Goal: Task Accomplishment & Management: Use online tool/utility

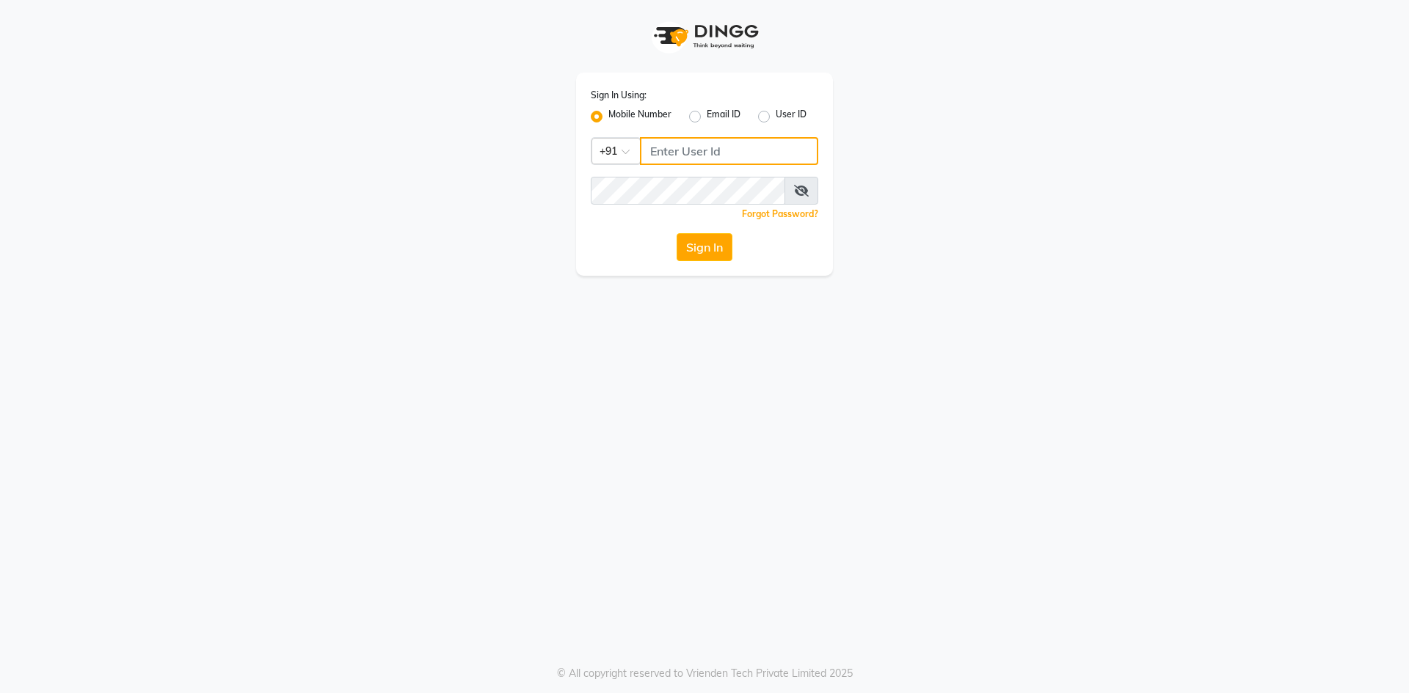
click at [731, 151] on input "Username" at bounding box center [729, 151] width 178 height 28
type input "7571900707"
click at [676, 233] on button "Sign In" at bounding box center [704, 247] width 56 height 28
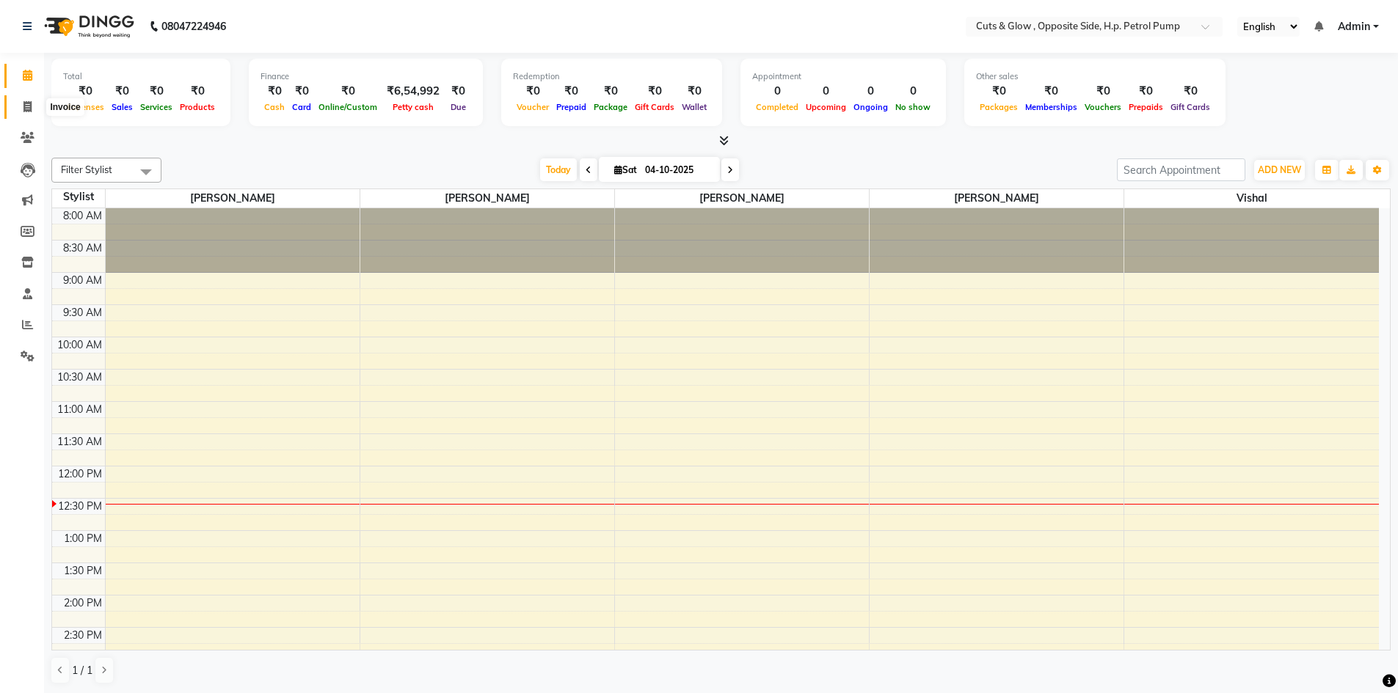
click at [32, 99] on span at bounding box center [28, 107] width 26 height 17
select select "service"
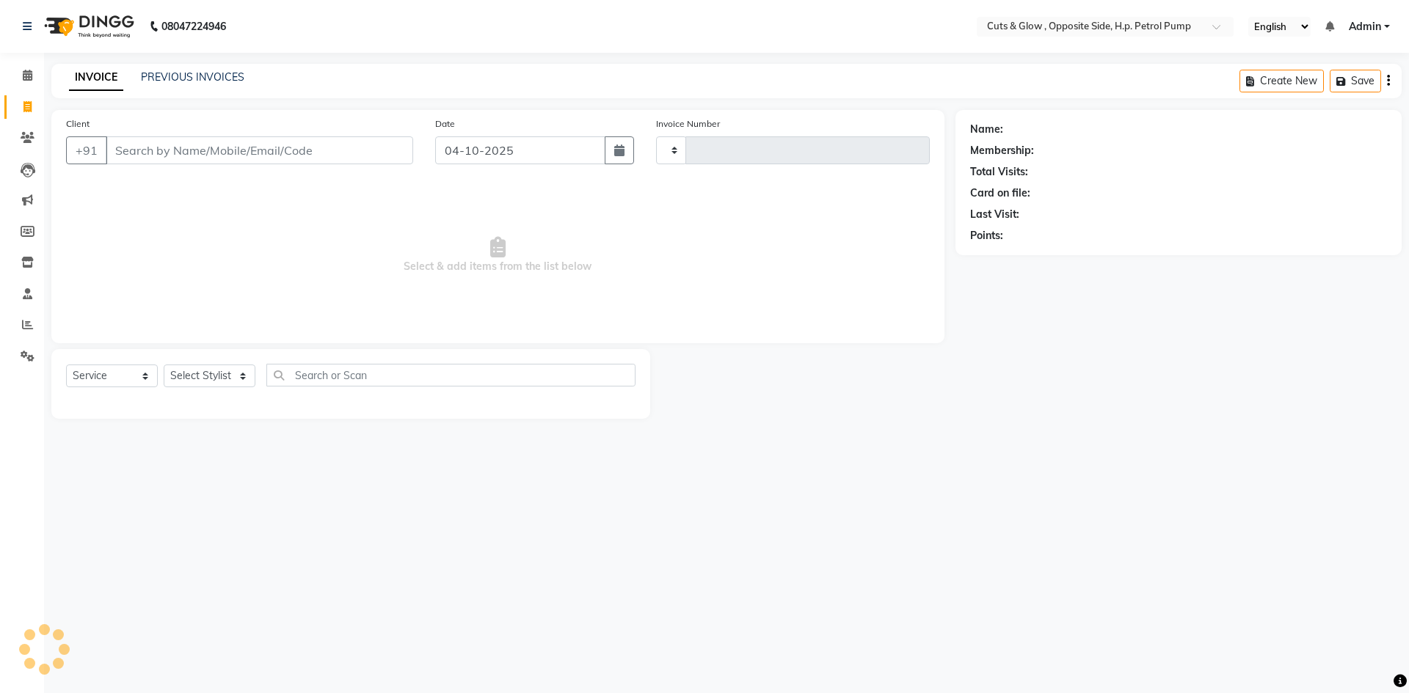
type input "0967"
select select "6633"
click at [226, 77] on link "PREVIOUS INVOICES" at bounding box center [192, 76] width 103 height 13
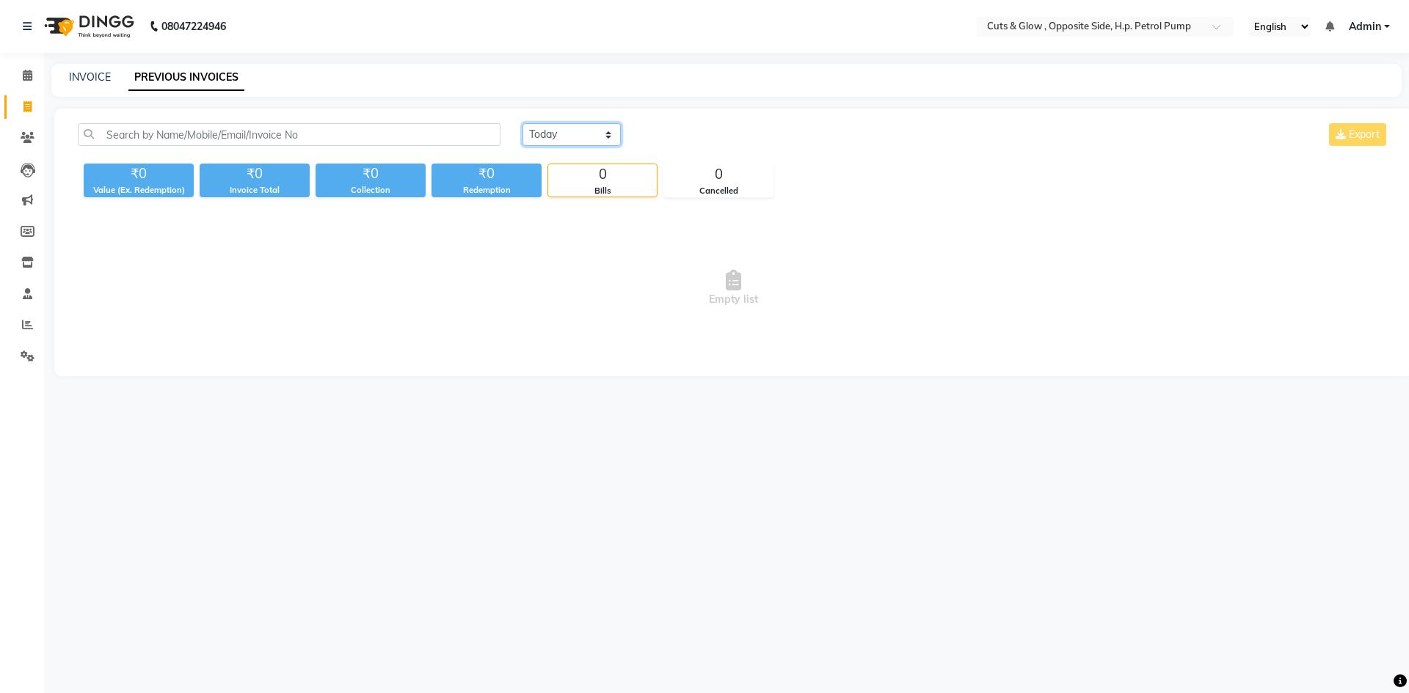
click at [541, 134] on select "[DATE] [DATE] Custom Range" at bounding box center [571, 134] width 98 height 23
select select "yesterday"
click at [522, 123] on select "[DATE] [DATE] Custom Range" at bounding box center [571, 134] width 98 height 23
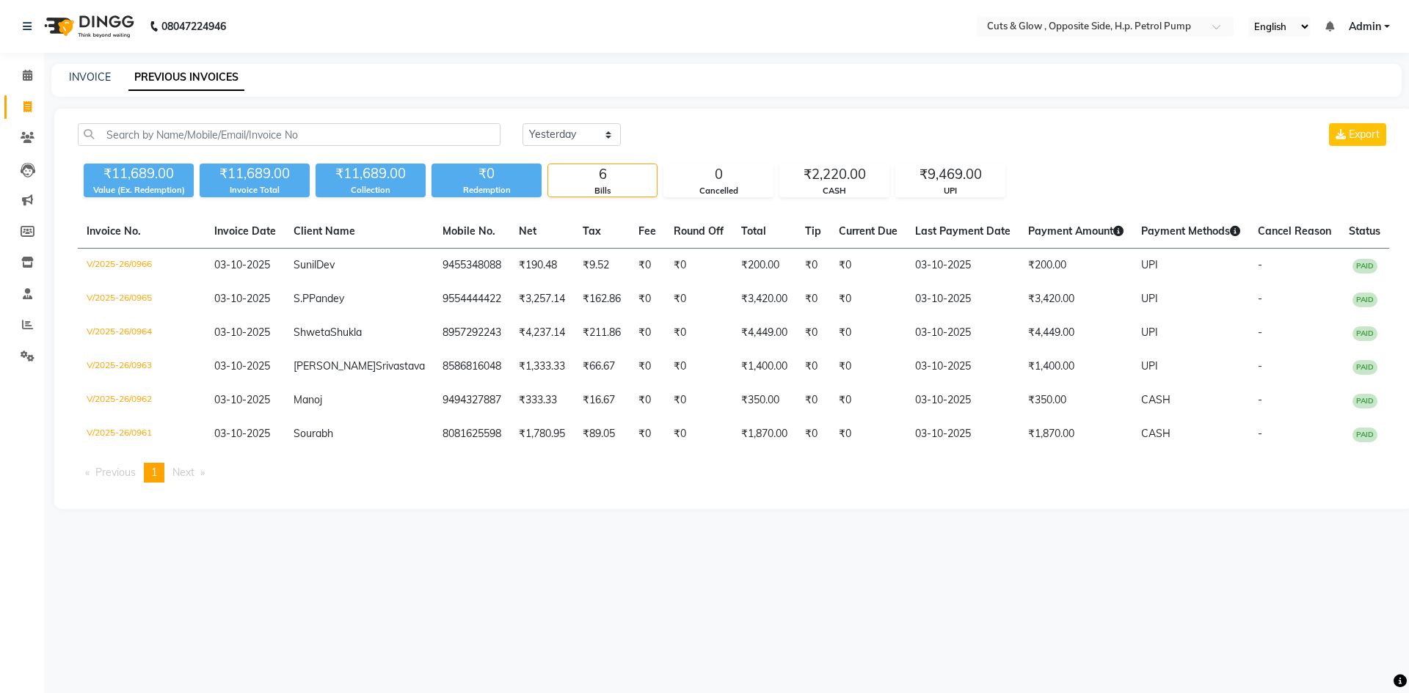
click at [1037, 142] on div "[DATE] [DATE] Custom Range Export" at bounding box center [955, 134] width 867 height 23
click at [19, 106] on span at bounding box center [28, 107] width 26 height 17
select select "service"
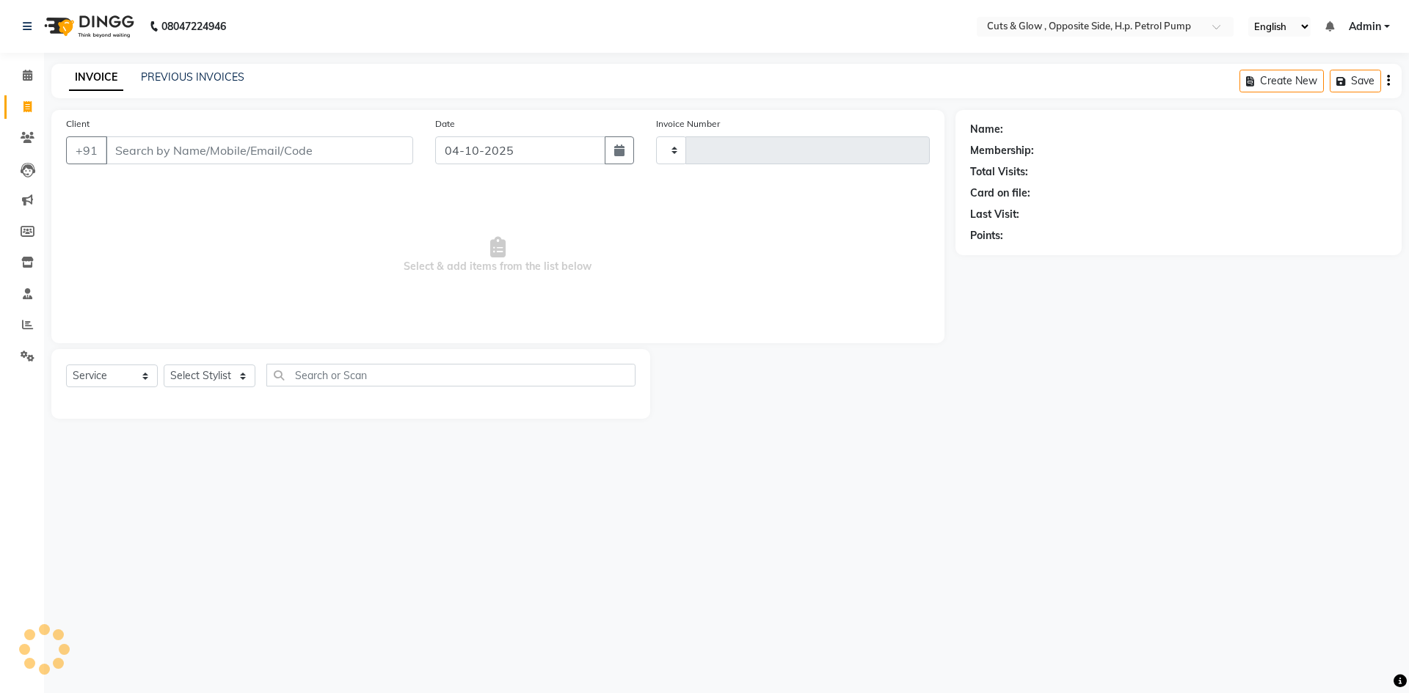
type input "0967"
select select "6633"
click at [211, 245] on span "Select & add items from the list below" at bounding box center [498, 255] width 864 height 147
click at [185, 76] on link "PREVIOUS INVOICES" at bounding box center [192, 76] width 103 height 13
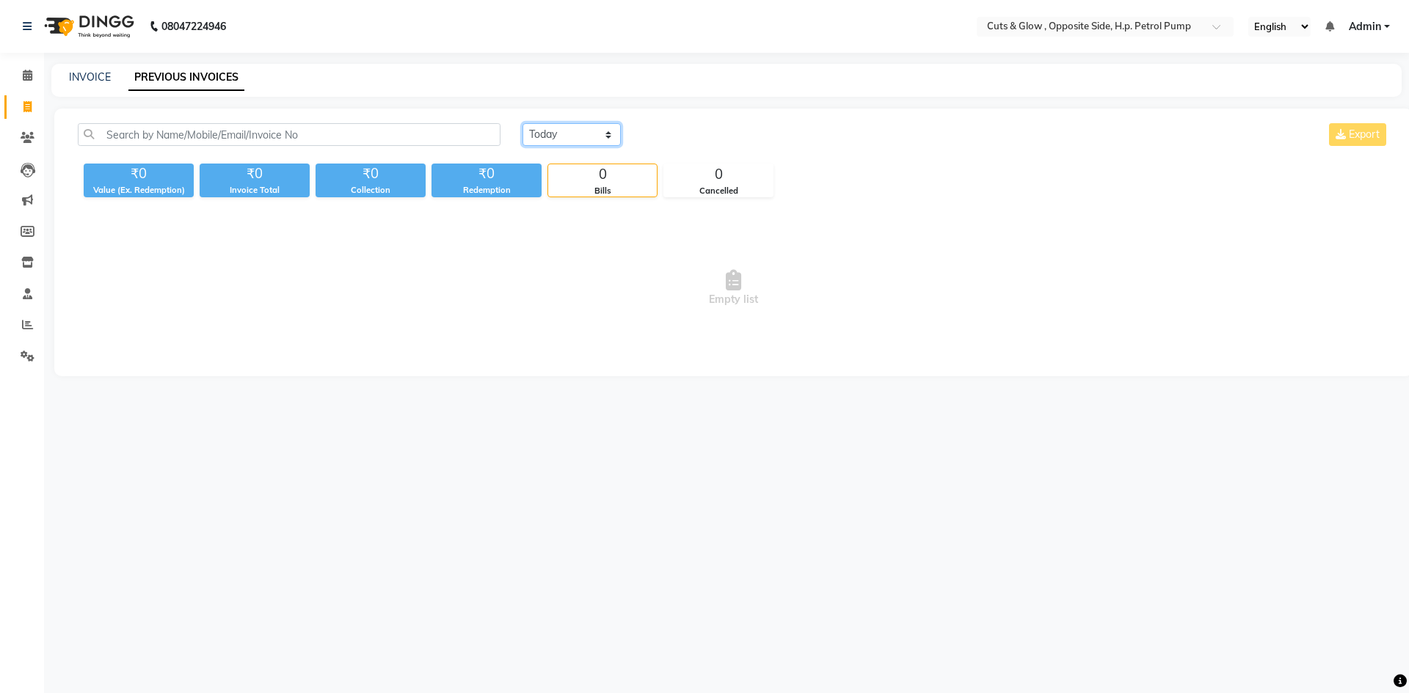
drag, startPoint x: 552, startPoint y: 137, endPoint x: 552, endPoint y: 145, distance: 8.1
click at [552, 137] on select "[DATE] [DATE] Custom Range" at bounding box center [571, 134] width 98 height 23
select select "yesterday"
click at [522, 123] on select "[DATE] [DATE] Custom Range" at bounding box center [571, 134] width 98 height 23
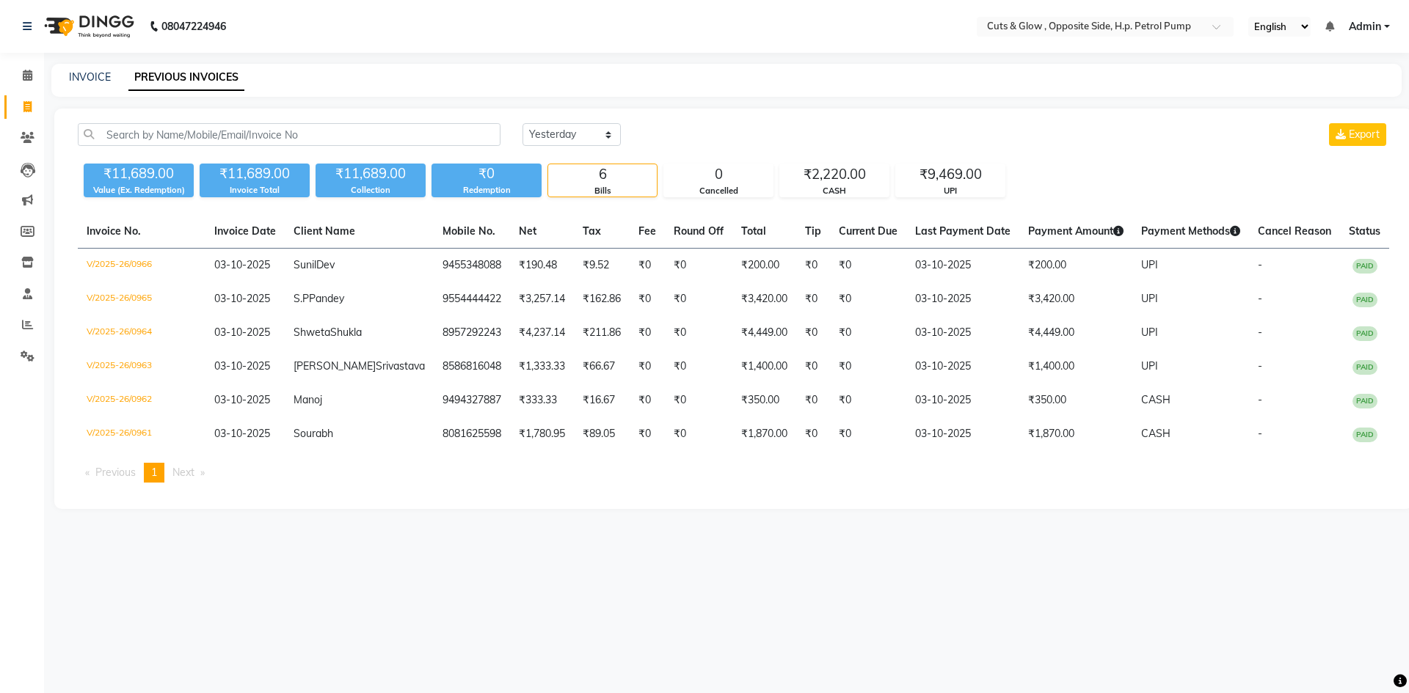
click at [656, 590] on div "08047224946 Select Location × Cuts & Glow , Opposite Side, H.p. Petrol Pump Eng…" at bounding box center [704, 346] width 1409 height 693
click at [31, 108] on icon at bounding box center [27, 106] width 8 height 11
select select "service"
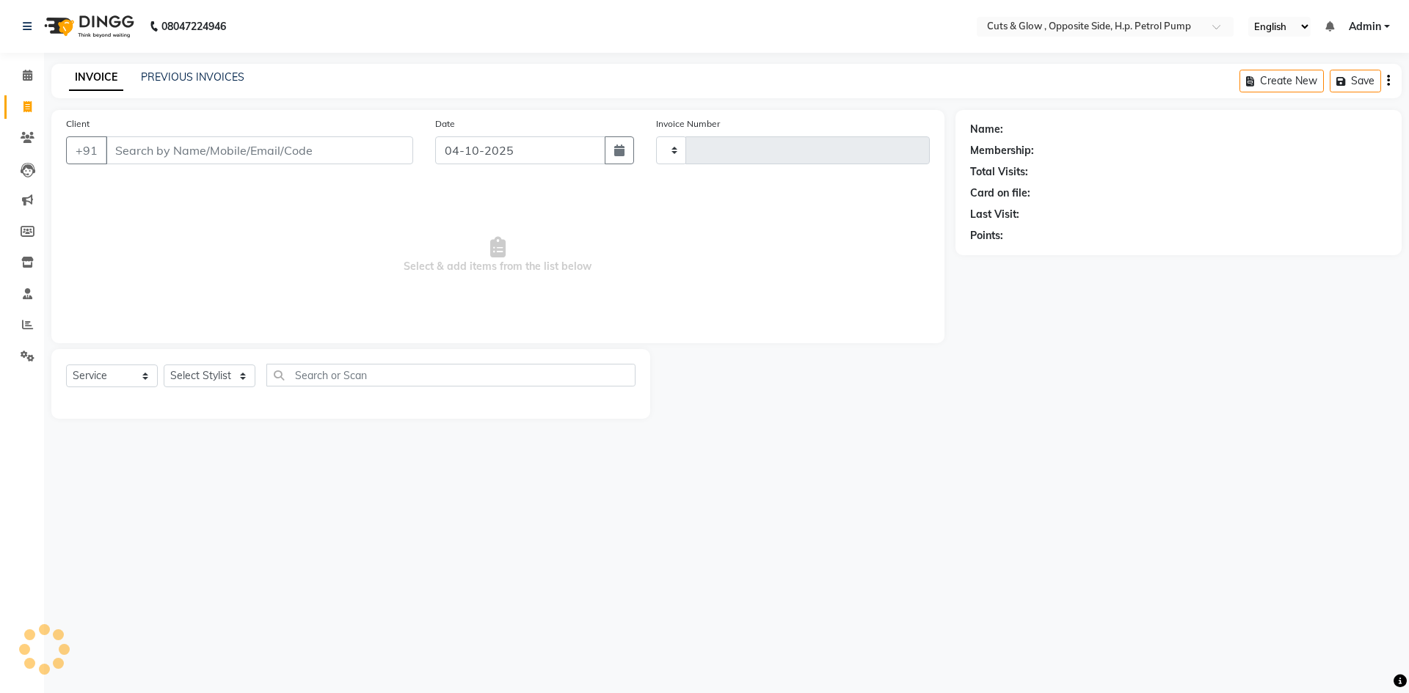
type input "0967"
select select "6633"
click at [153, 203] on span "Select & add items from the list below" at bounding box center [498, 255] width 864 height 147
click at [211, 78] on link "PREVIOUS INVOICES" at bounding box center [192, 76] width 103 height 13
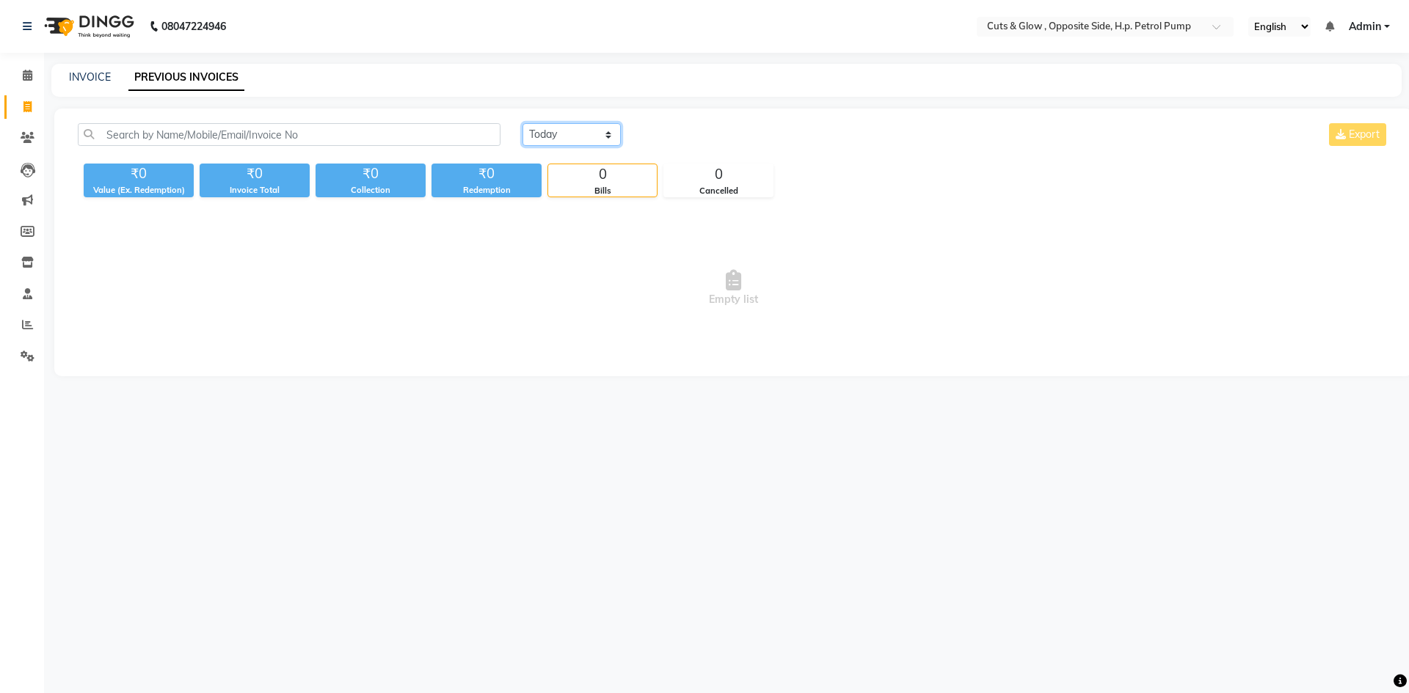
click at [540, 130] on select "[DATE] [DATE] Custom Range" at bounding box center [571, 134] width 98 height 23
select select "yesterday"
click at [522, 123] on select "[DATE] [DATE] Custom Range" at bounding box center [571, 134] width 98 height 23
